Goal: Task Accomplishment & Management: Manage account settings

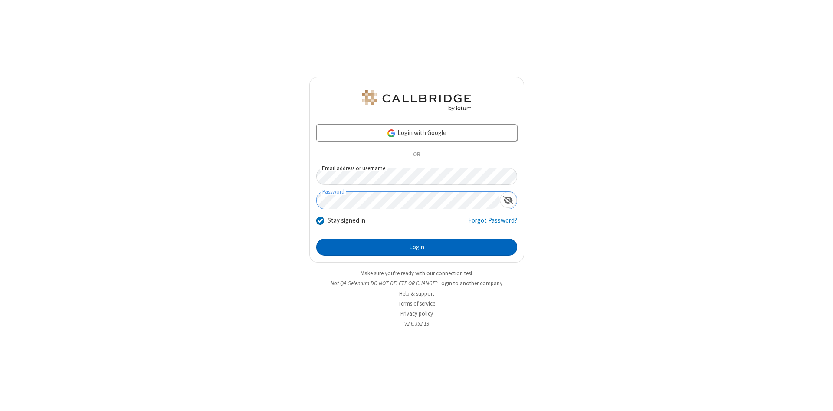
click at [416, 247] on button "Login" at bounding box center [416, 247] width 201 height 17
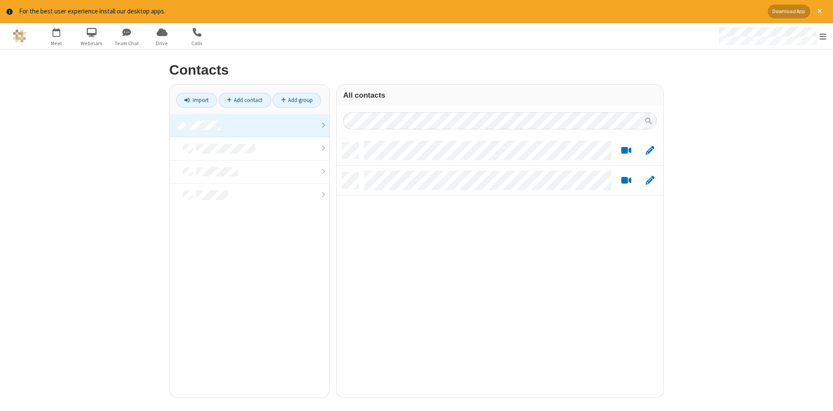
click at [249, 125] on link at bounding box center [250, 125] width 160 height 23
click at [245, 100] on link "Add contact" at bounding box center [245, 100] width 52 height 15
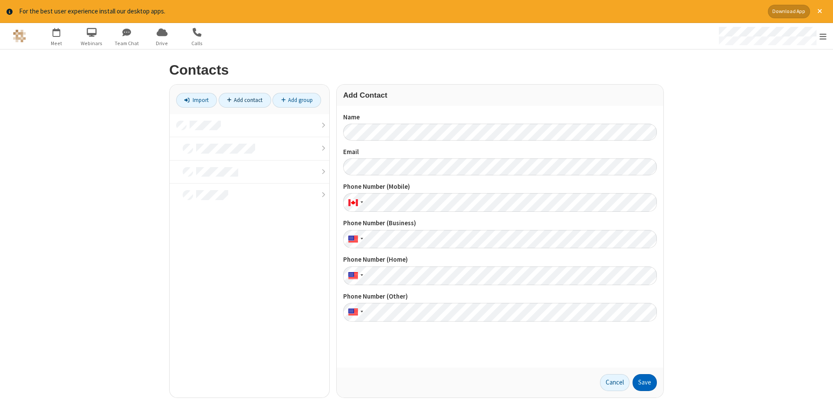
click at [645, 382] on button "Save" at bounding box center [645, 382] width 24 height 17
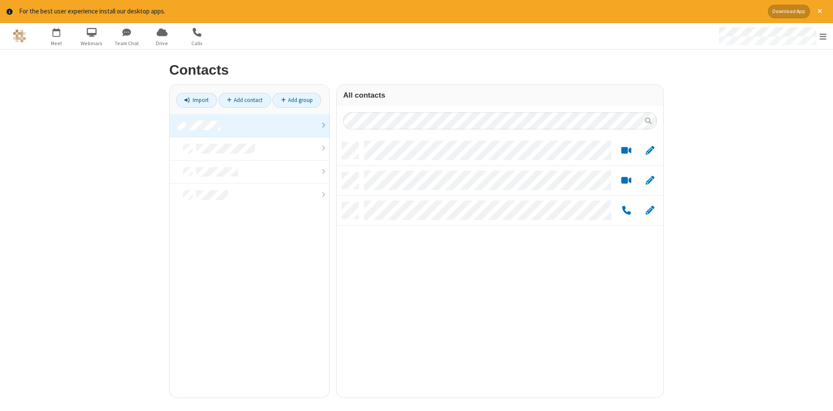
scroll to position [262, 327]
